Goal: Information Seeking & Learning: Learn about a topic

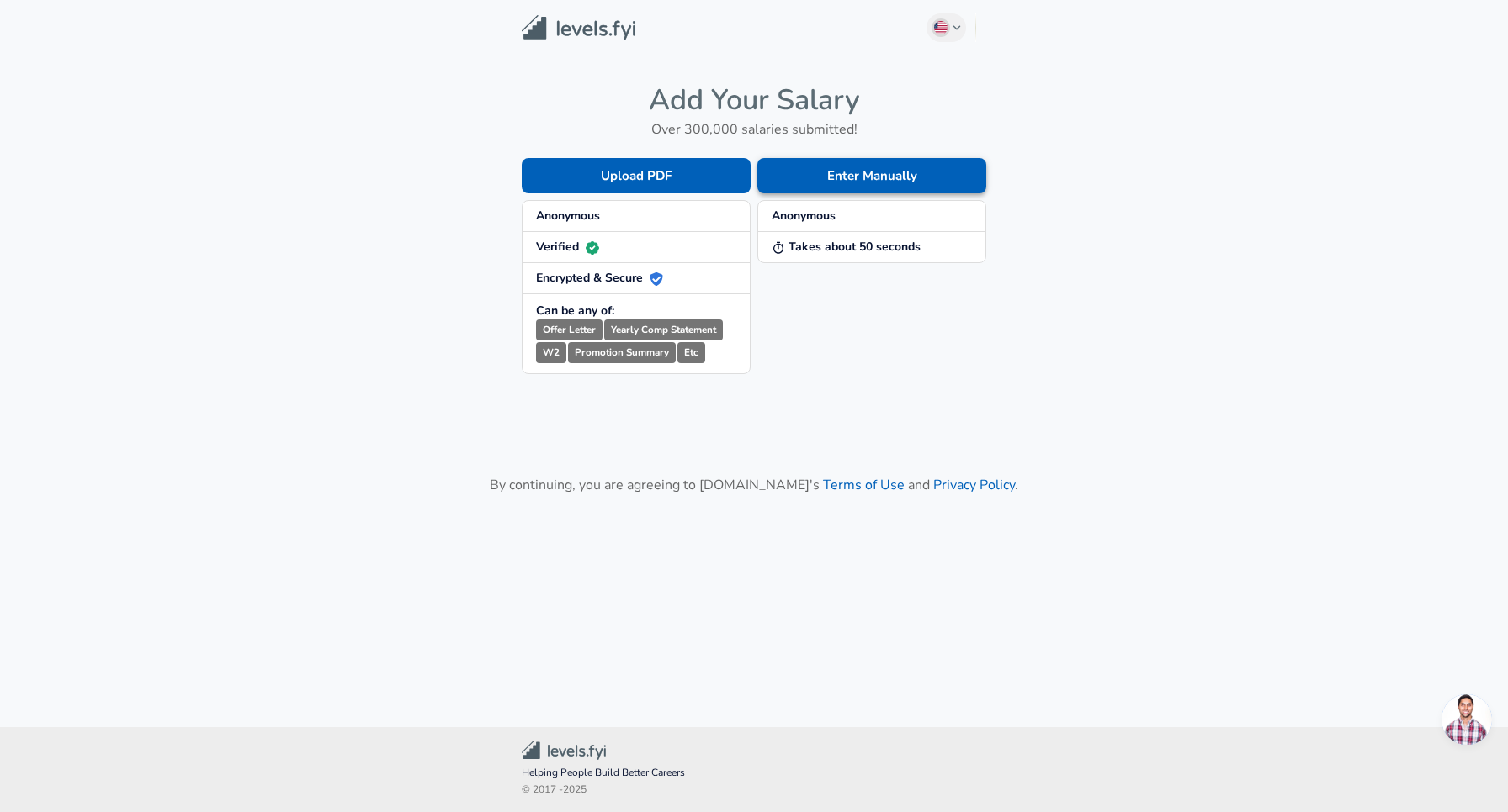
click at [865, 167] on button "Enter Manually" at bounding box center [871, 176] width 229 height 35
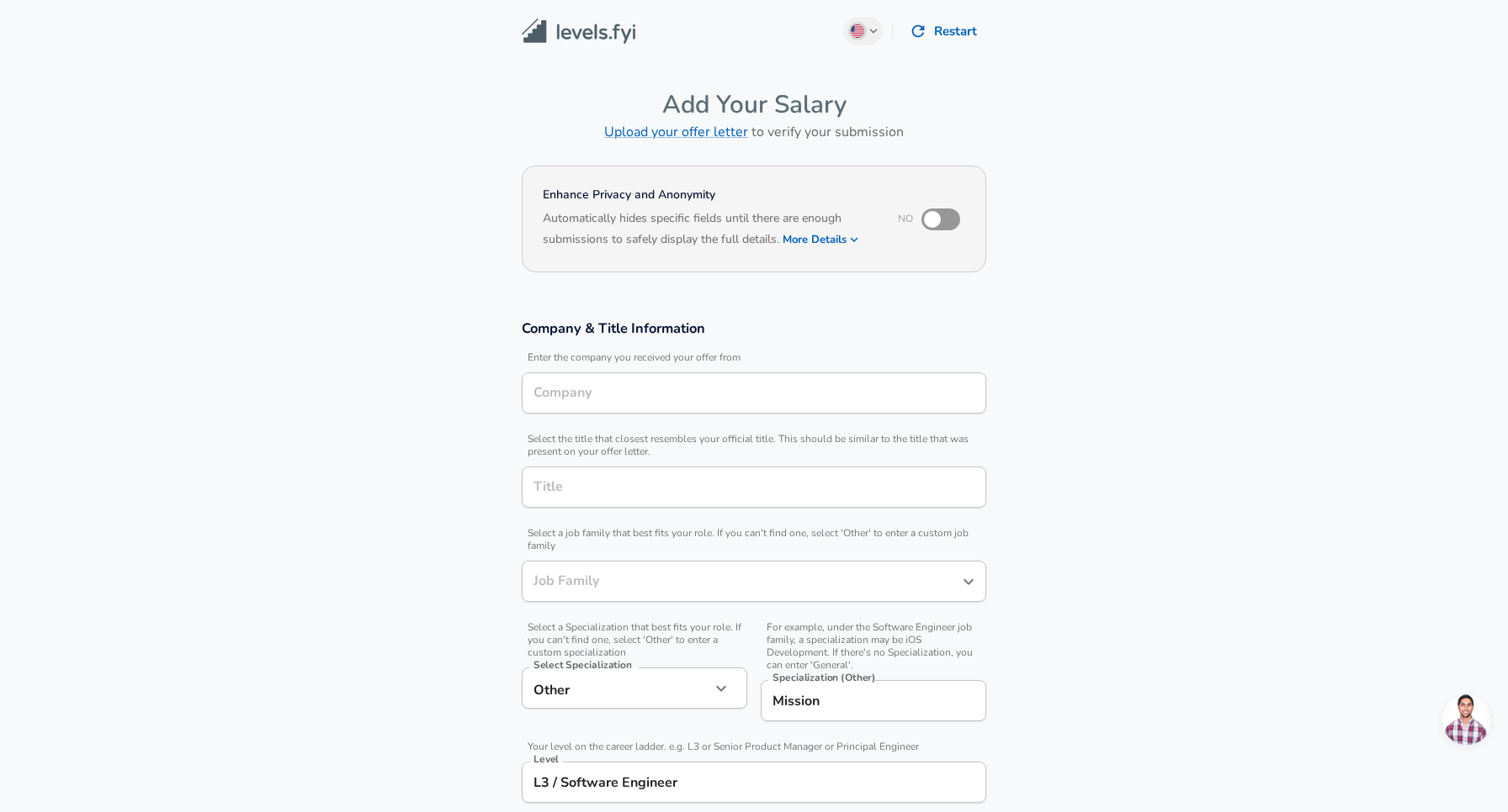
type input "Software Engineer"
type input "[GEOGRAPHIC_DATA], [GEOGRAPHIC_DATA]"
type input "Anduril Industries"
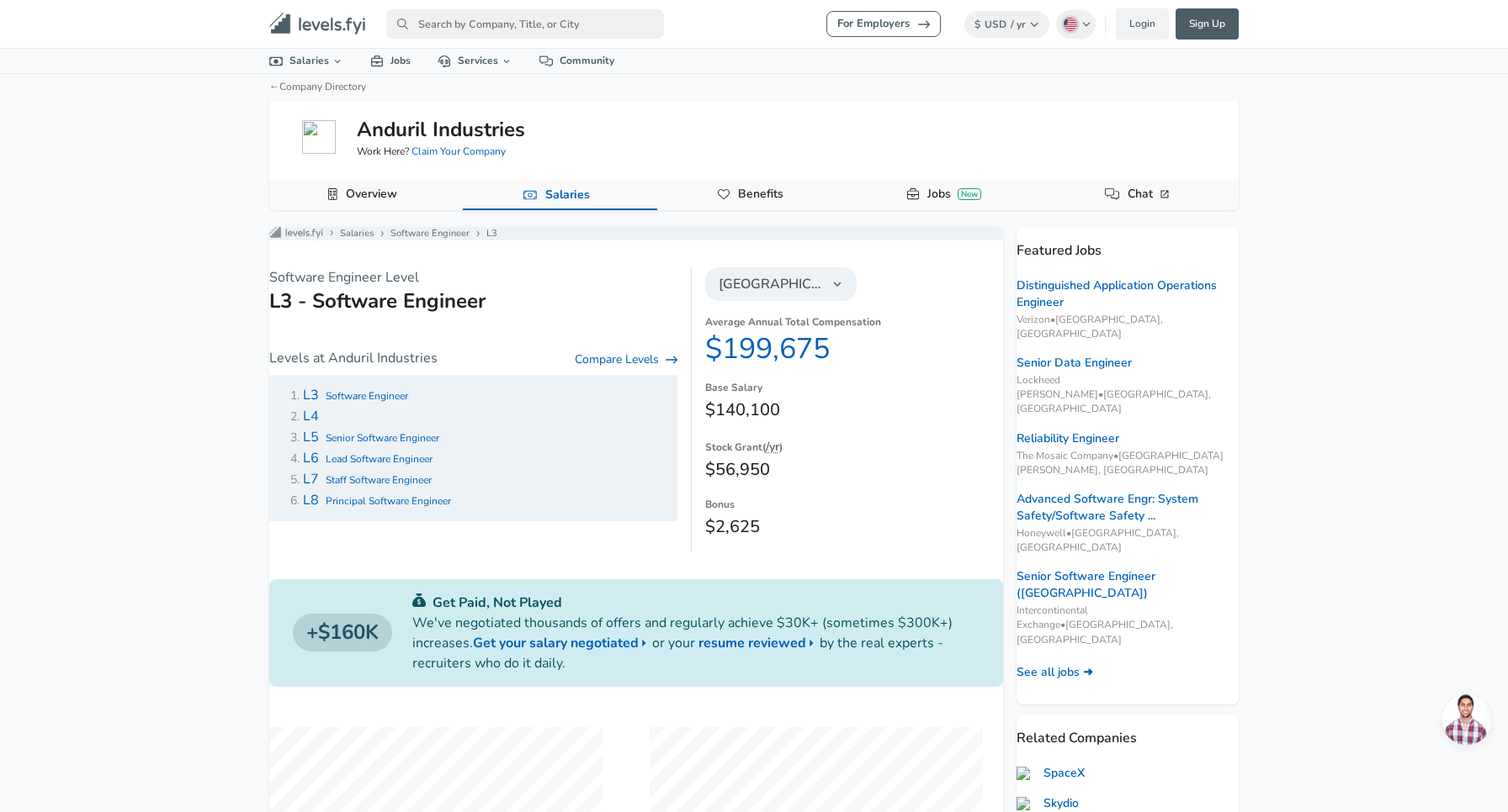
scroll to position [3, 0]
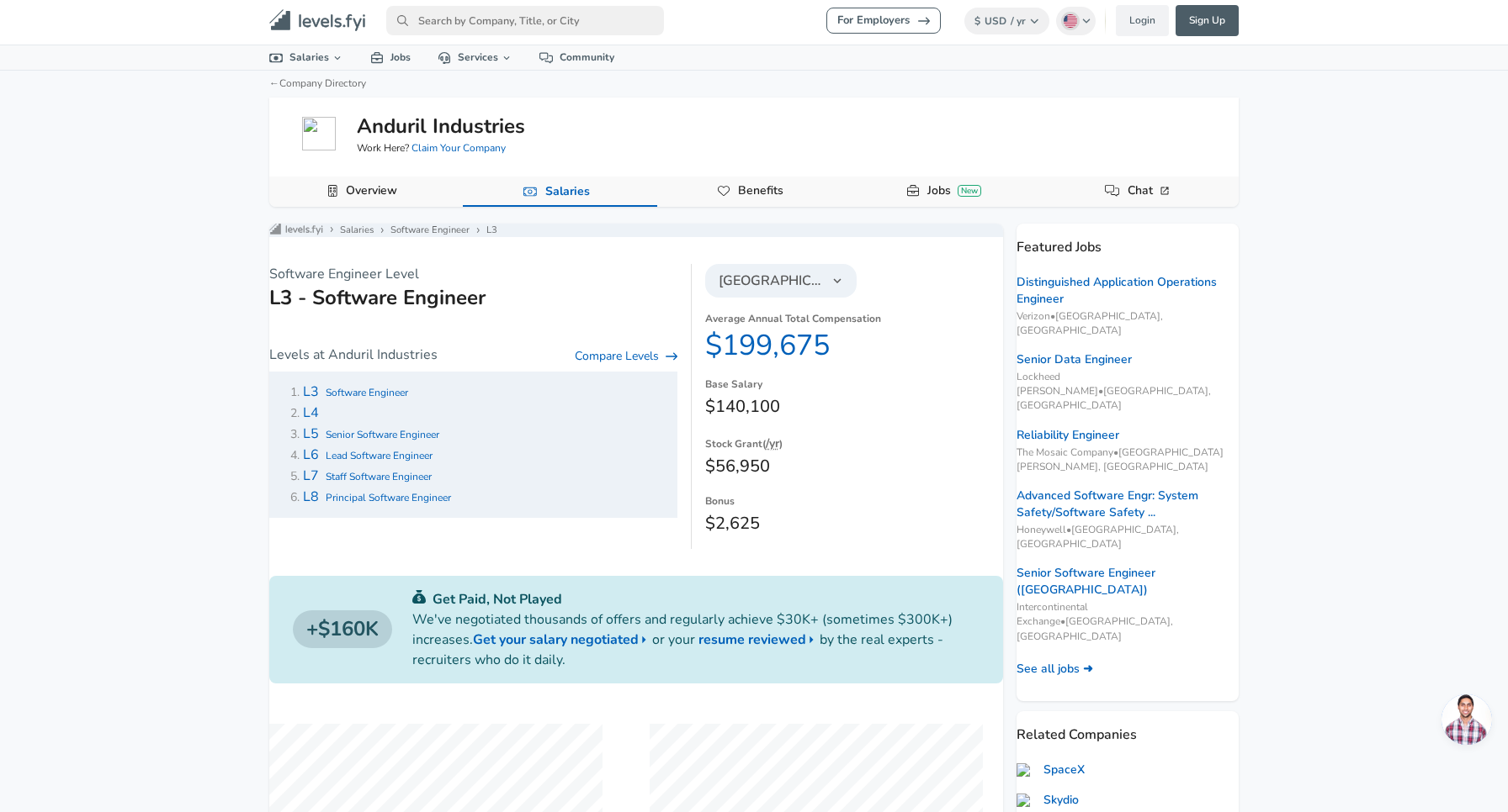
click at [625, 284] on p "Software Engineer Level" at bounding box center [473, 274] width 408 height 21
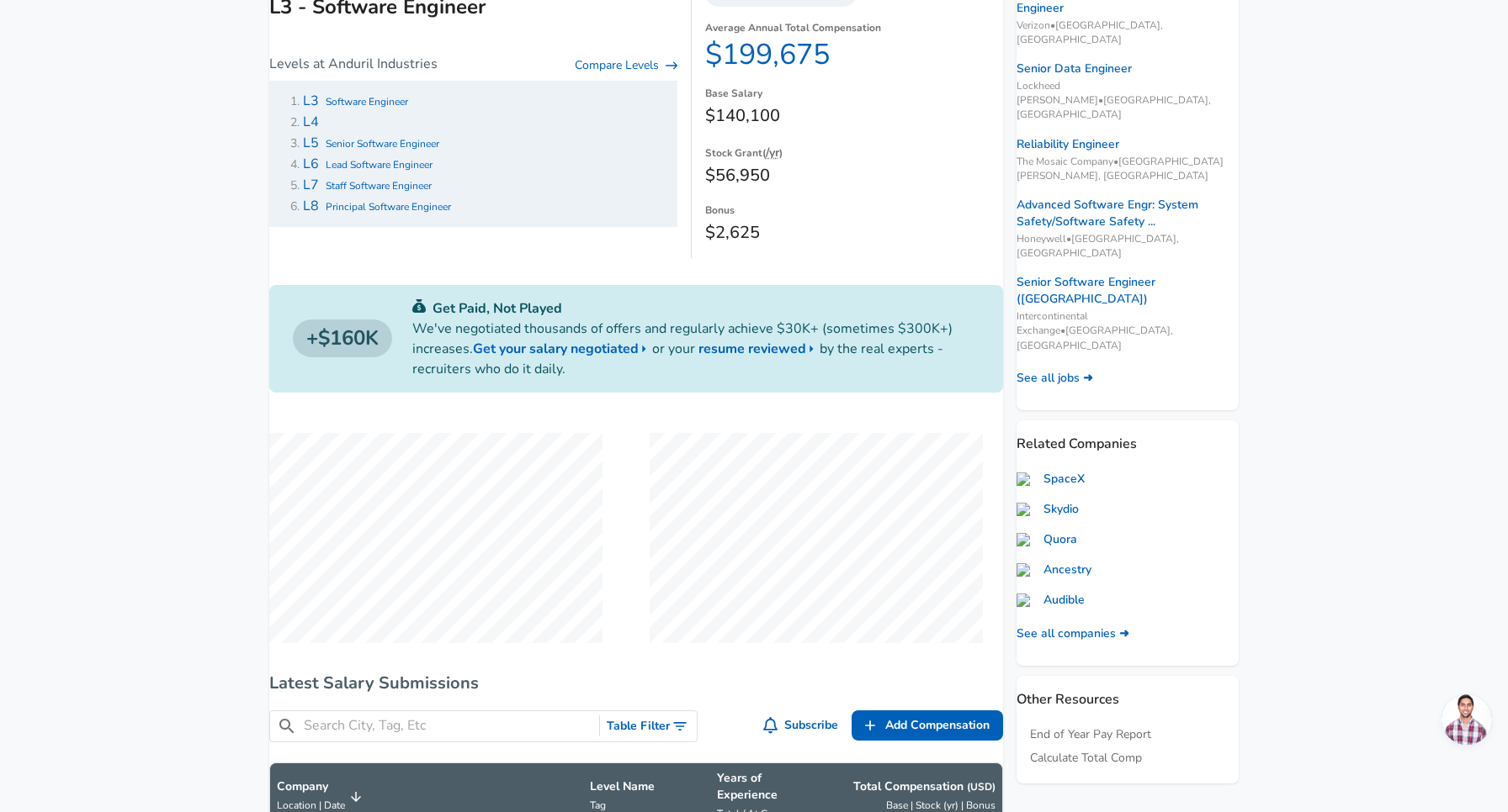
scroll to position [0, 0]
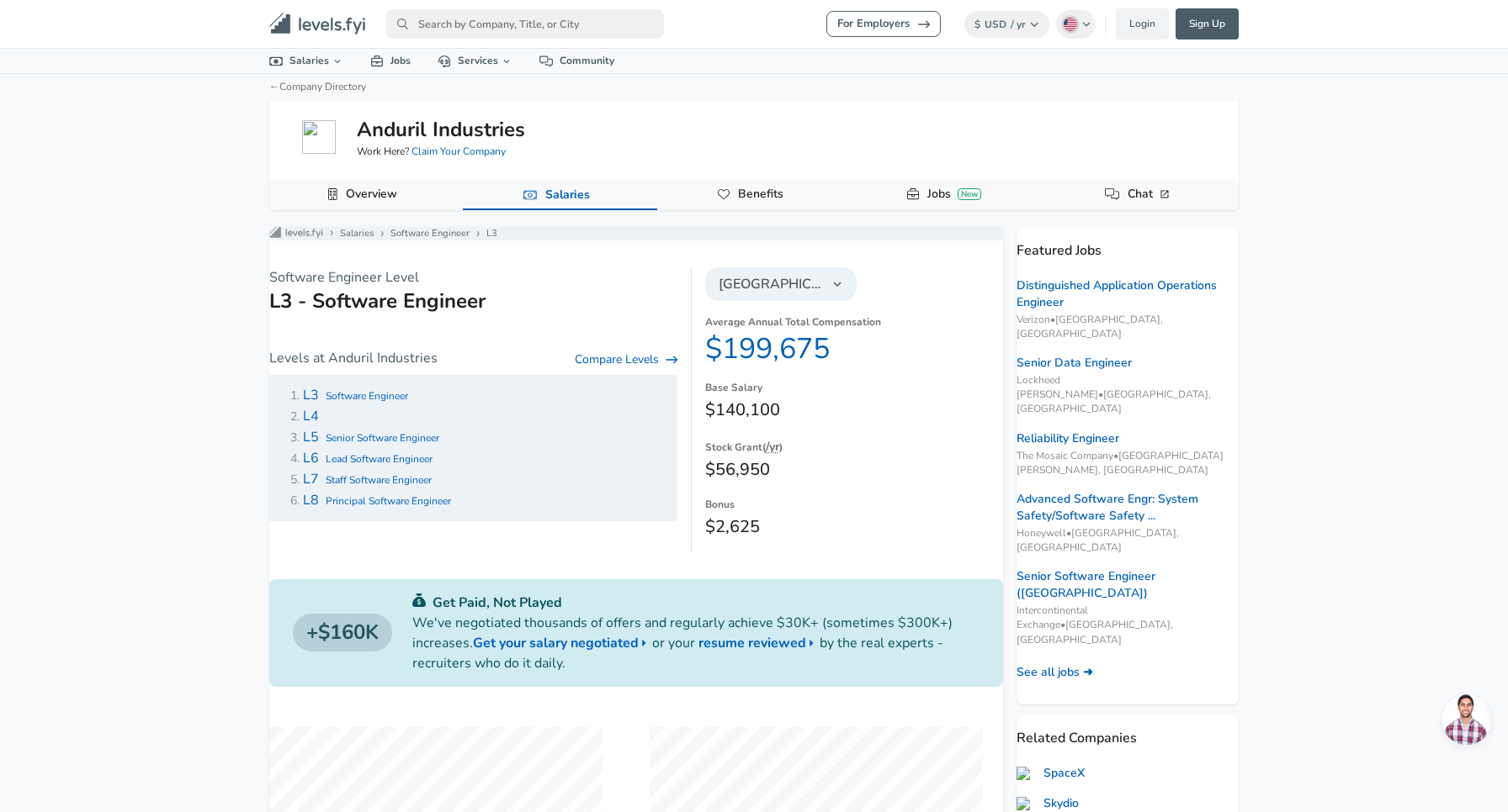
click at [400, 403] on span "Software Engineer" at bounding box center [366, 396] width 83 height 14
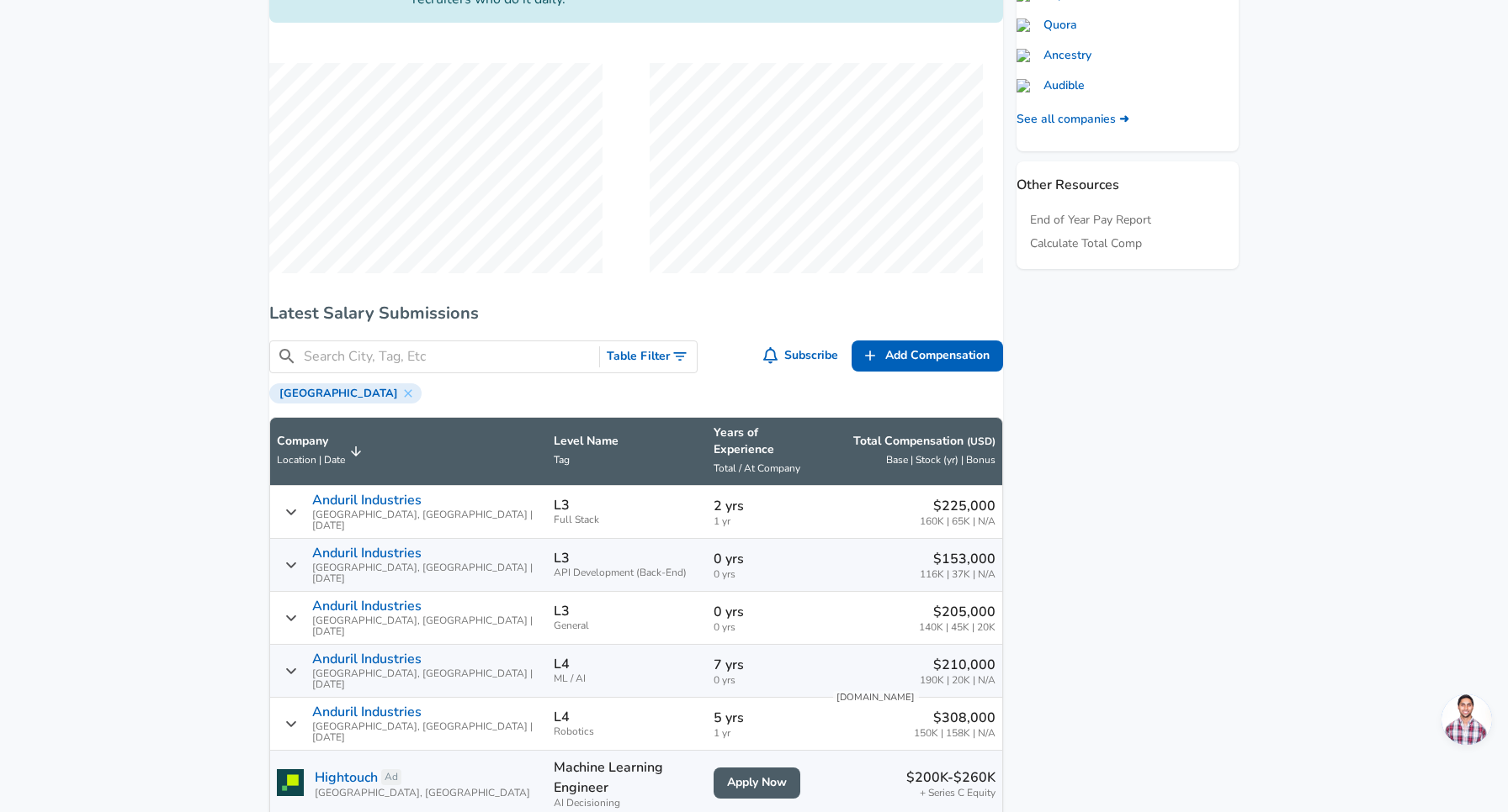
scroll to position [987, 0]
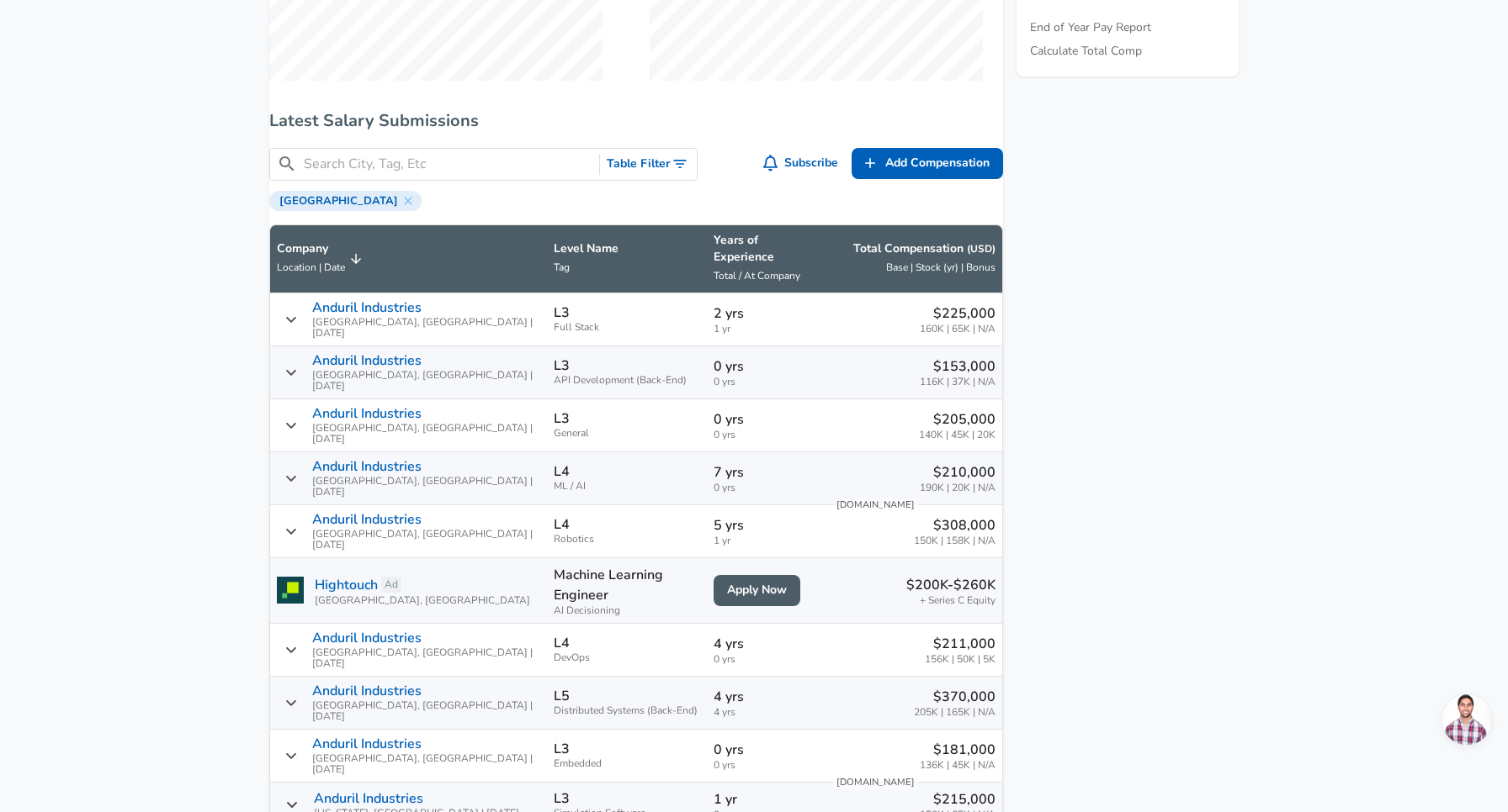
click at [297, 366] on icon "Salary Submissions" at bounding box center [291, 373] width 12 height 14
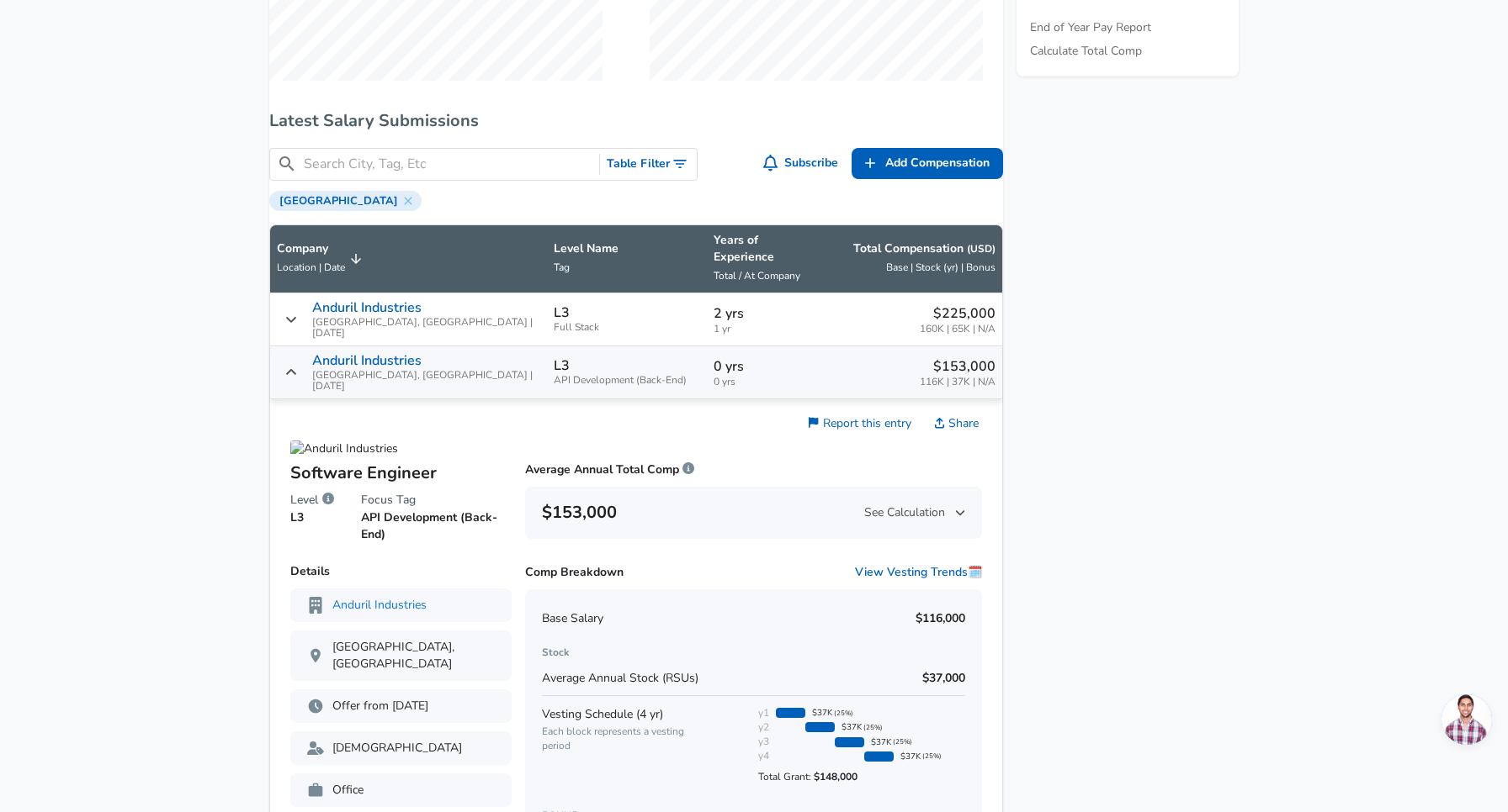
click at [296, 369] on icon "Salary Submissions" at bounding box center [291, 372] width 10 height 6
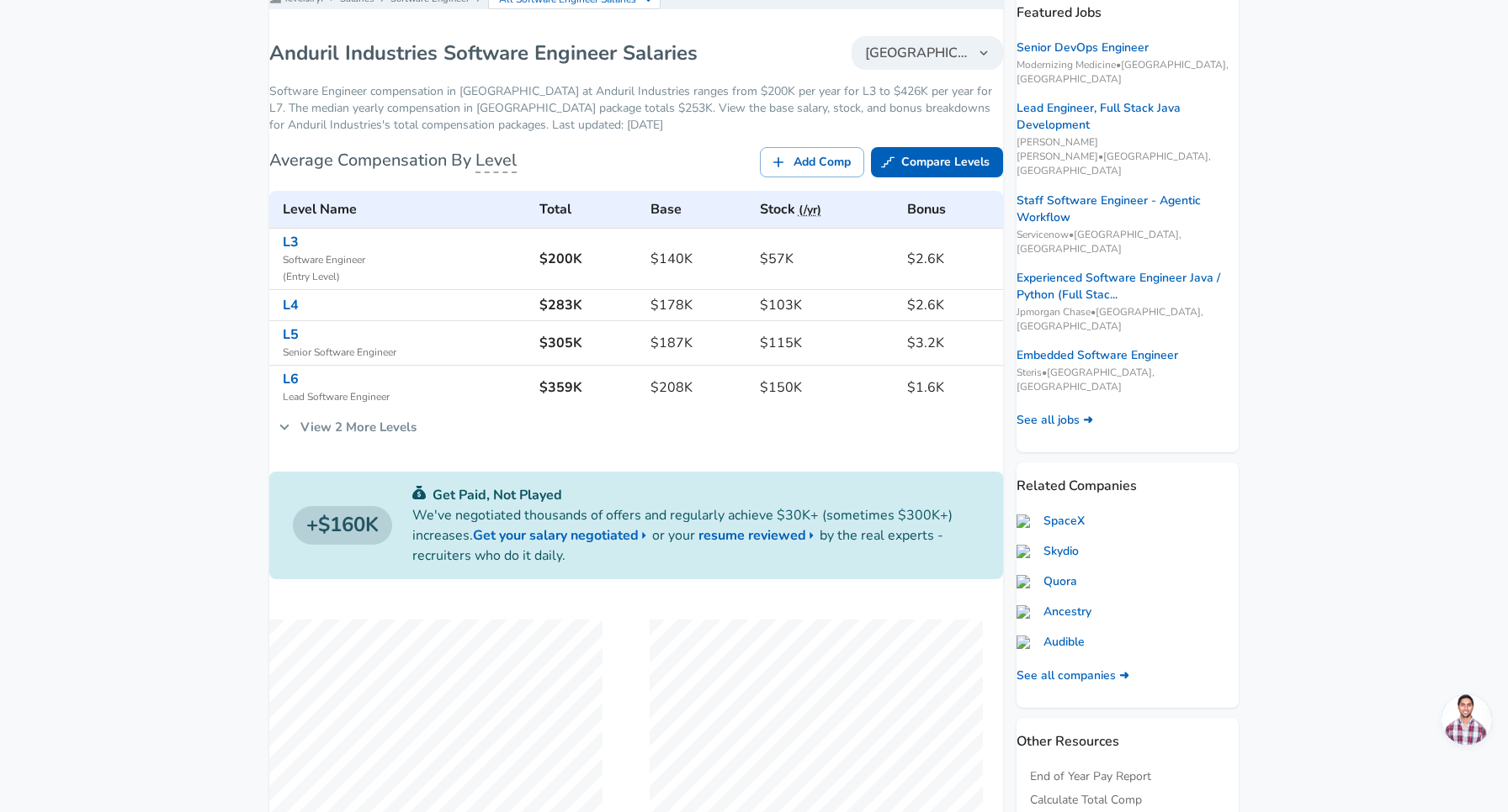
scroll to position [70, 0]
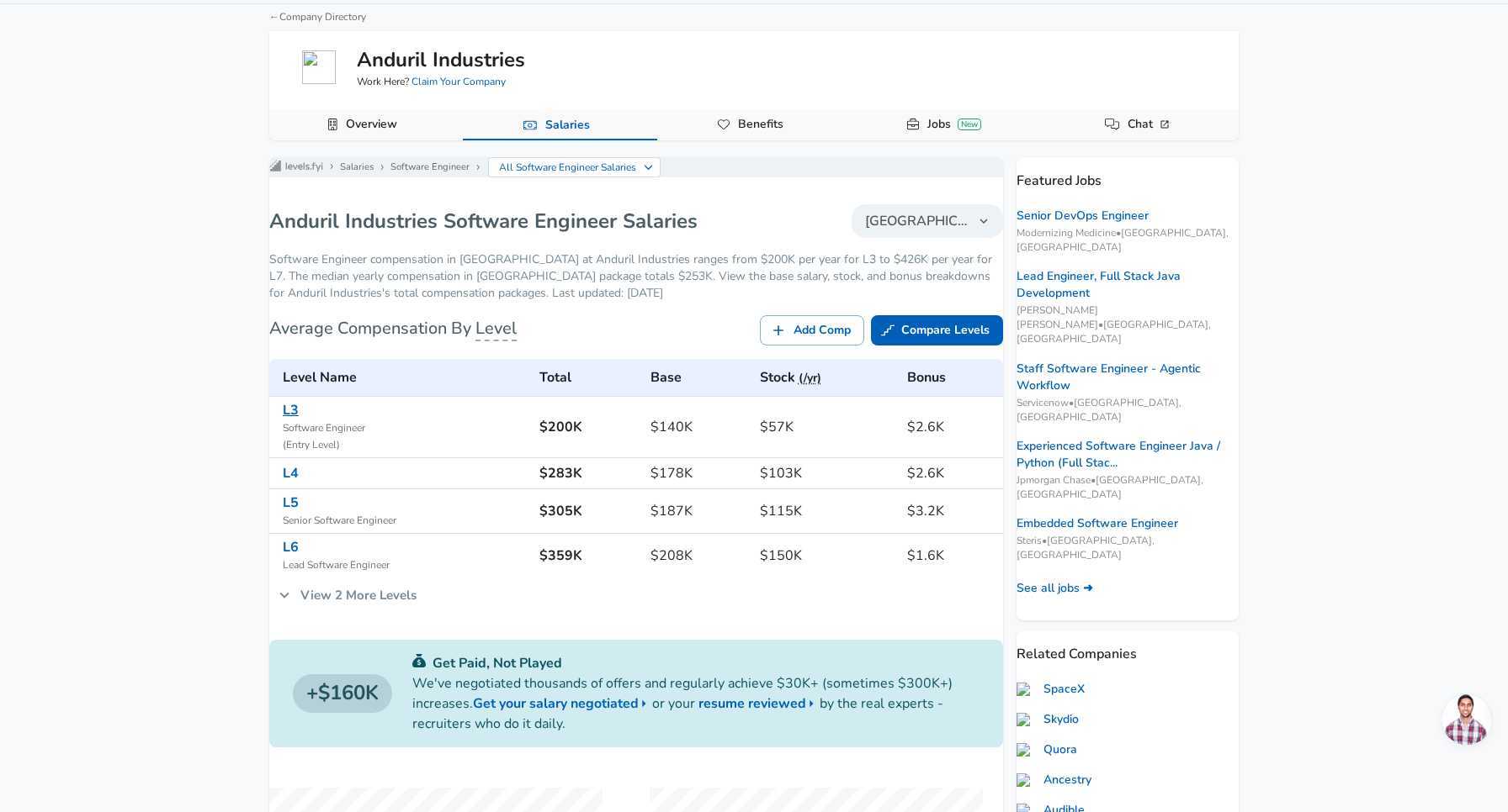
click at [299, 419] on link "L3" at bounding box center [291, 409] width 16 height 19
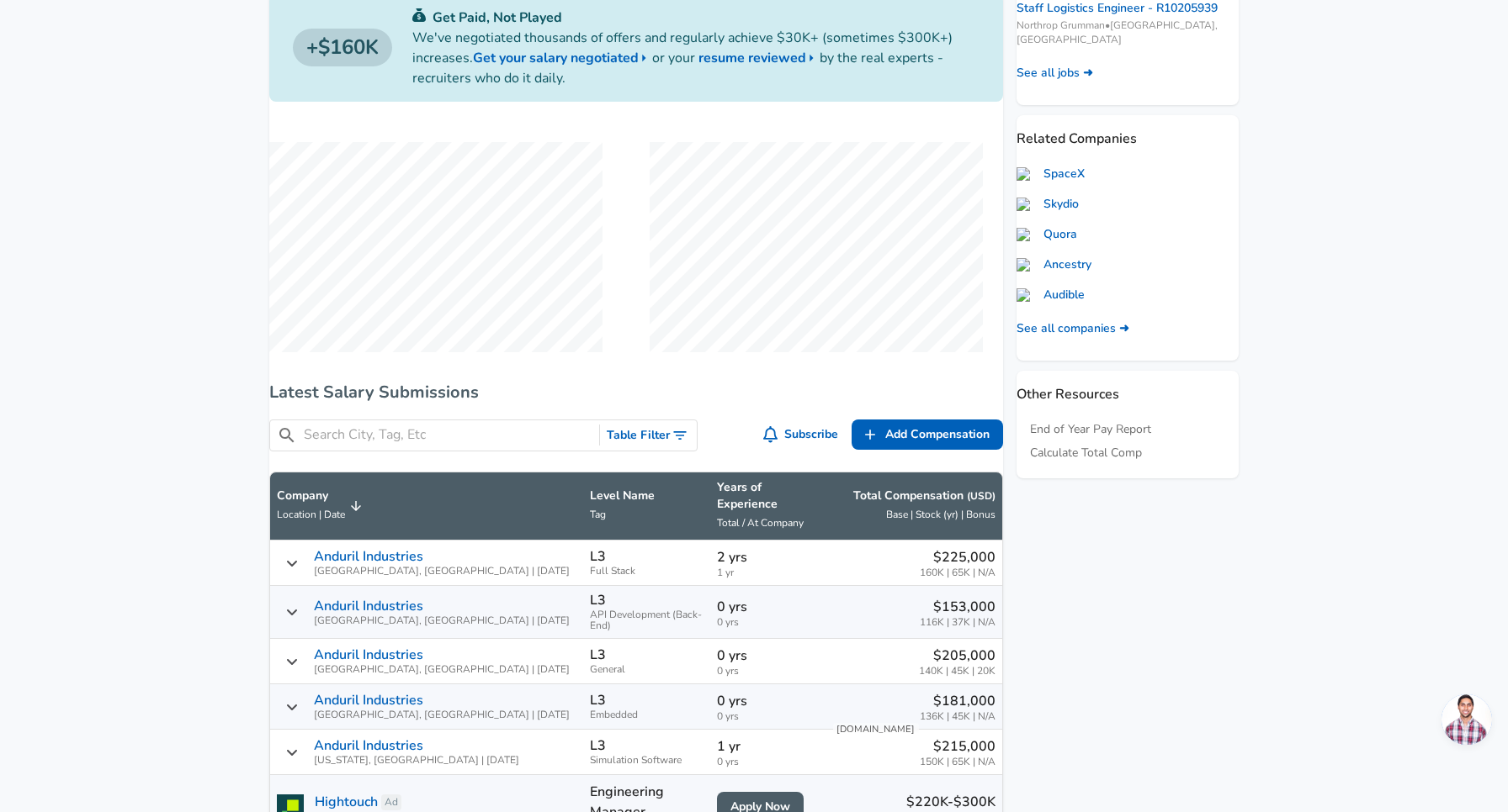
scroll to position [594, 0]
